Goal: Information Seeking & Learning: Learn about a topic

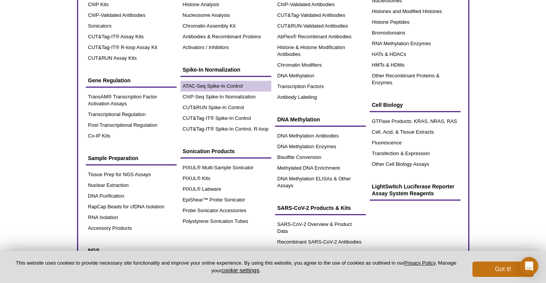
scroll to position [115, 0]
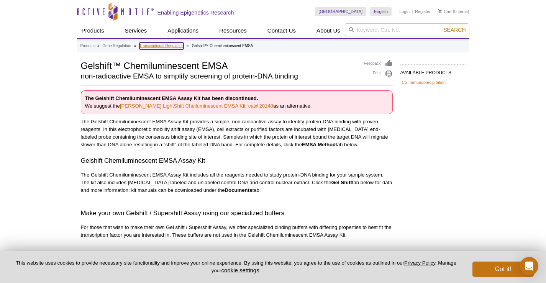
click at [155, 46] on link "Transcriptional Regulation" at bounding box center [162, 46] width 44 height 7
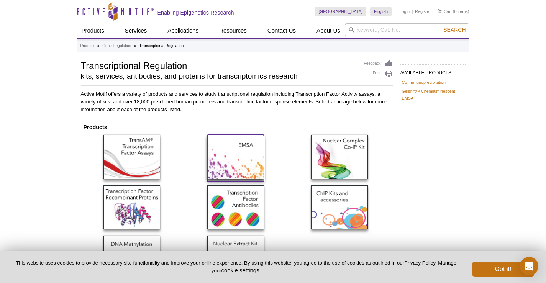
click at [245, 152] on img at bounding box center [235, 157] width 57 height 44
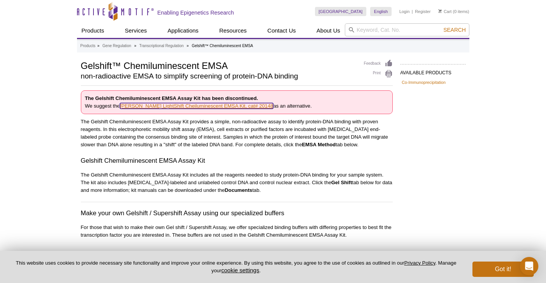
click at [138, 106] on link "[PERSON_NAME] LightShift Cheiluminescent EMSA Kit, cat# 20148" at bounding box center [196, 106] width 153 height 6
